Goal: Check status: Check status

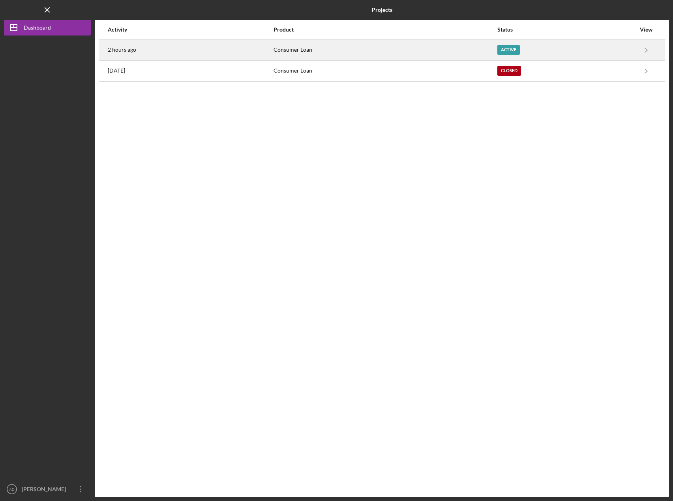
click at [362, 51] on div "Consumer Loan" at bounding box center [385, 50] width 223 height 20
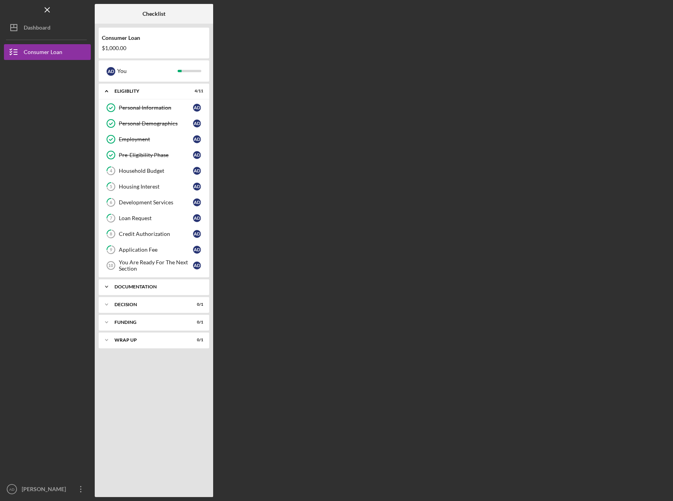
click at [108, 286] on icon "Icon/Expander" at bounding box center [107, 287] width 16 height 16
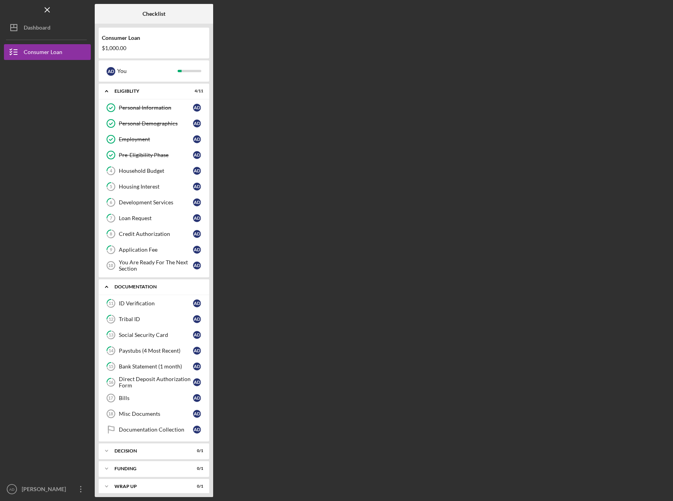
click at [109, 285] on icon "Icon/Expander" at bounding box center [107, 287] width 16 height 16
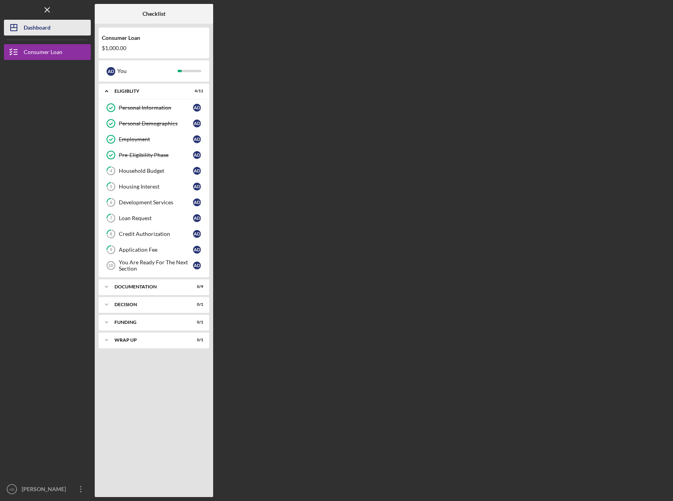
click at [39, 28] on div "Dashboard" at bounding box center [37, 29] width 27 height 18
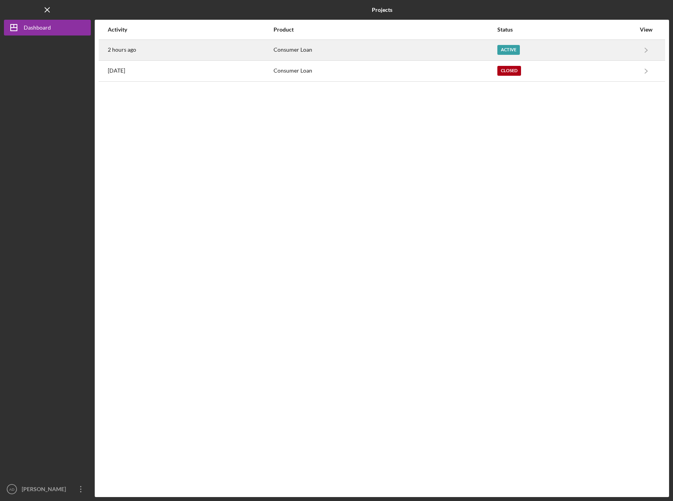
click at [148, 45] on div "2 hours ago" at bounding box center [190, 50] width 165 height 20
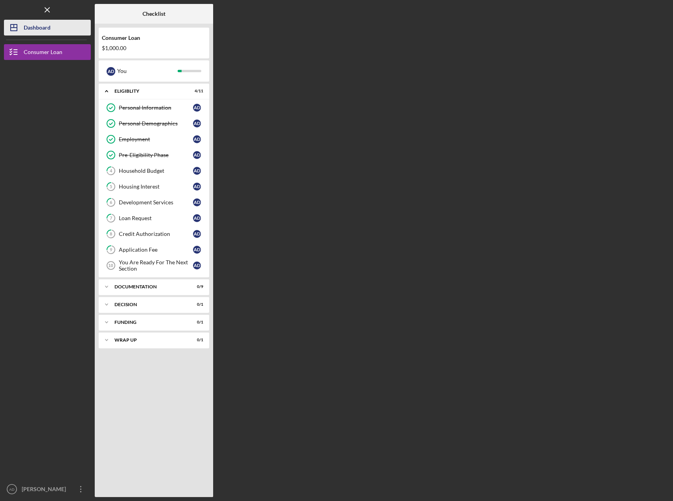
click at [30, 24] on div "Dashboard" at bounding box center [37, 29] width 27 height 18
